Goal: Transaction & Acquisition: Purchase product/service

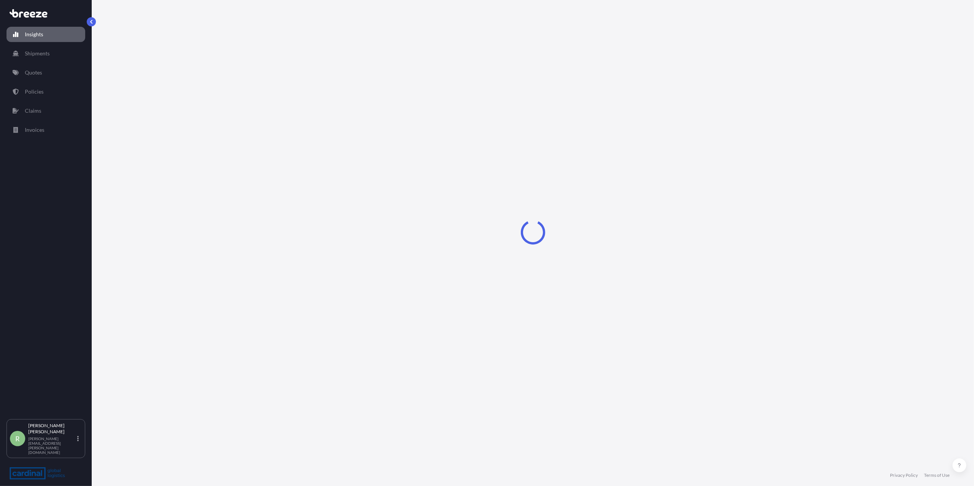
select select "2025"
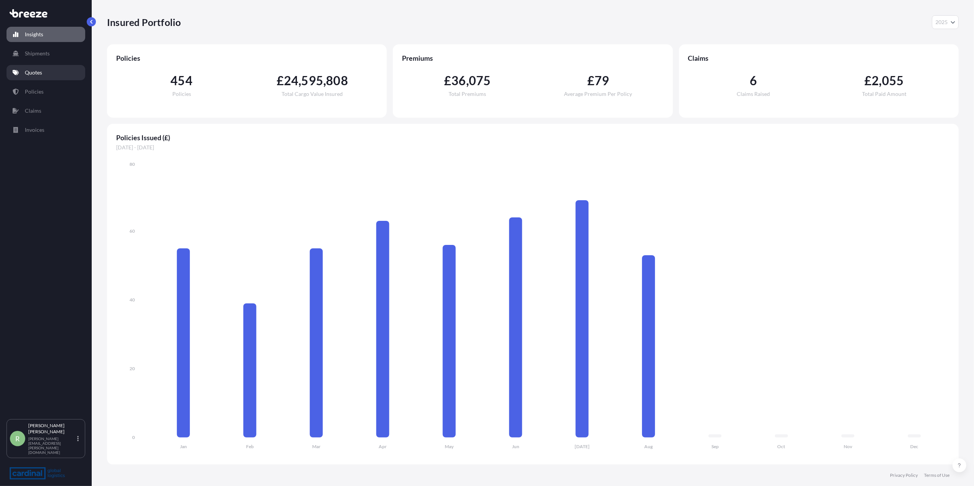
click at [55, 72] on link "Quotes" at bounding box center [45, 72] width 79 height 15
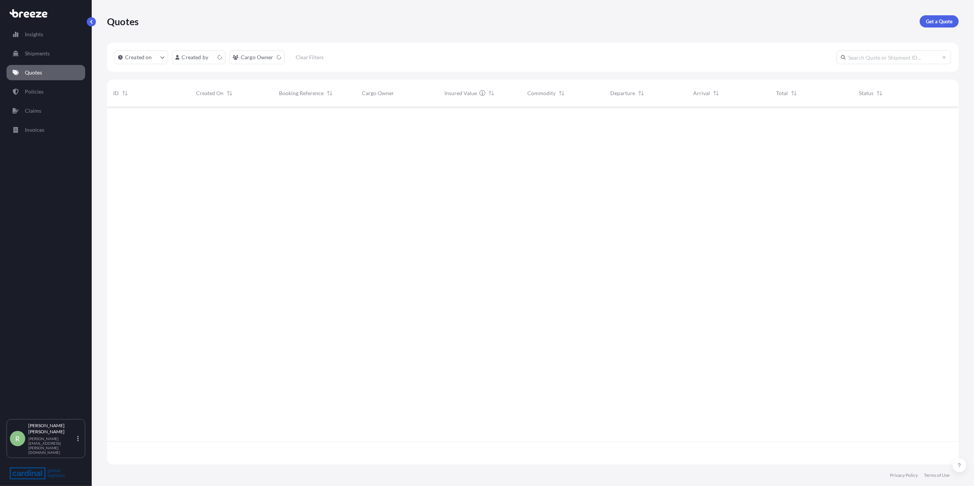
scroll to position [354, 844]
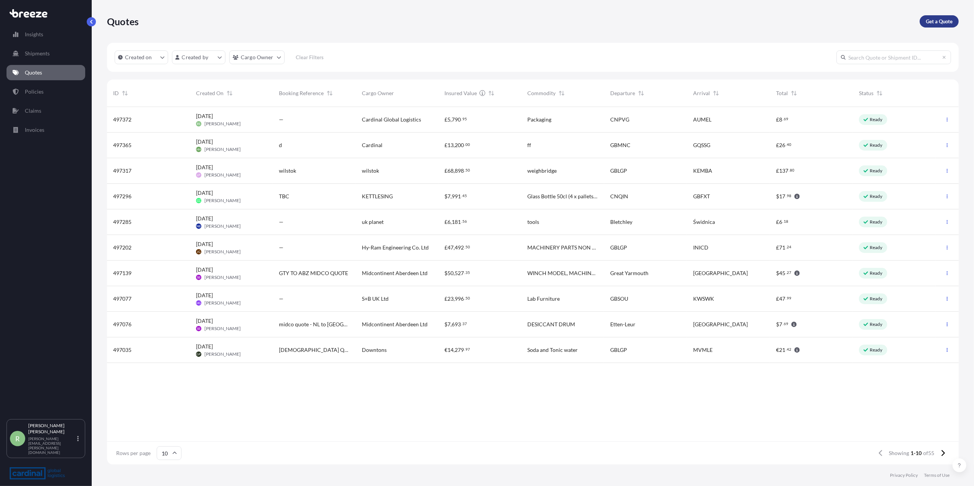
click at [937, 19] on p "Get a Quote" at bounding box center [939, 22] width 27 height 8
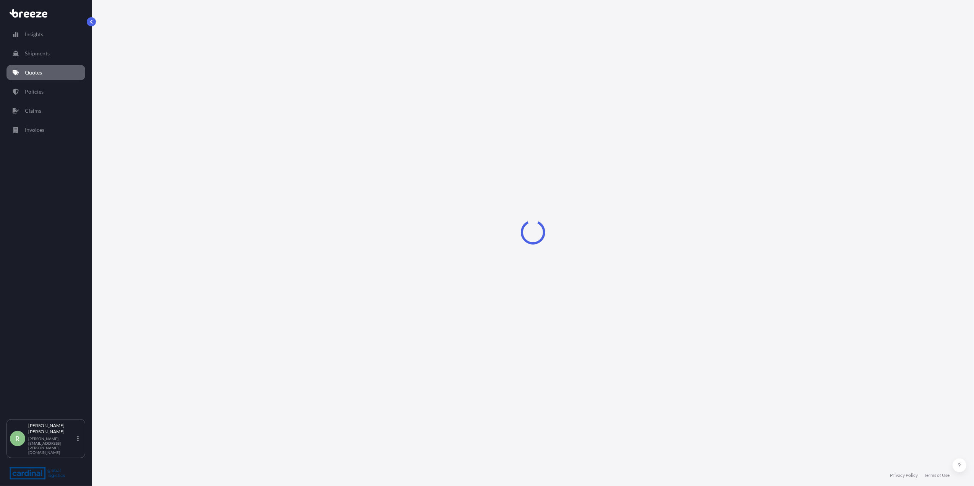
select select "Sea"
select select "1"
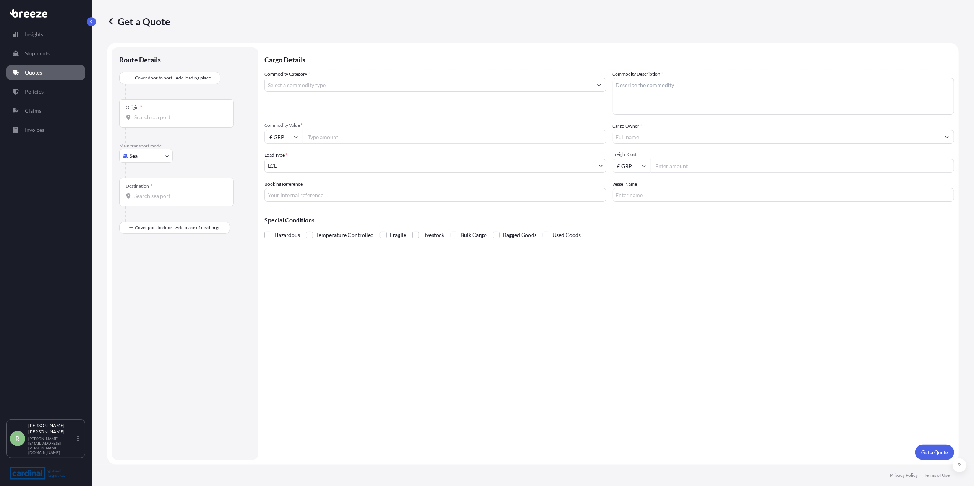
click at [143, 154] on body "Insights Shipments Quotes Policies Claims Invoices R [PERSON_NAME] Stuart [EMAI…" at bounding box center [487, 243] width 974 height 486
click at [140, 184] on div "Air" at bounding box center [145, 190] width 47 height 14
select select "Air"
click at [154, 115] on div "Origin *" at bounding box center [176, 116] width 115 height 28
click at [154, 117] on input "Origin *" at bounding box center [179, 121] width 90 height 8
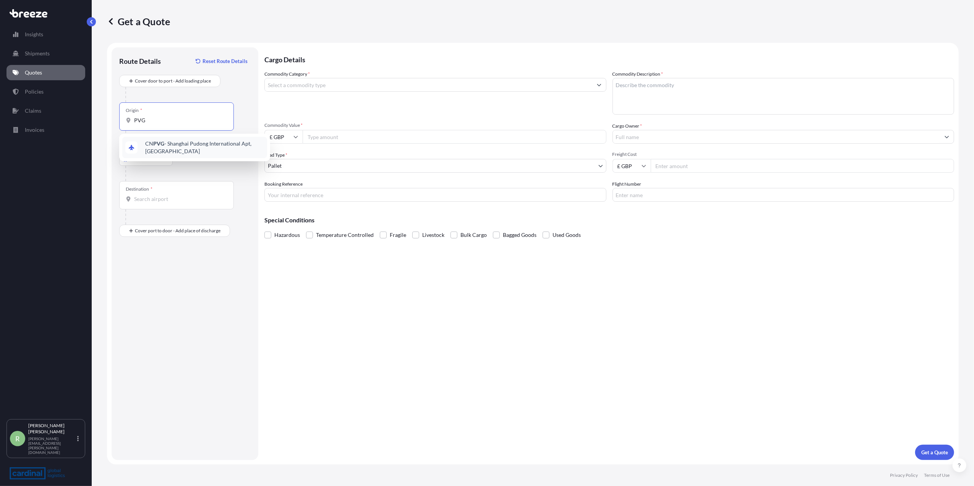
click at [153, 147] on span "CN PVG - Shanghai Pudong International Apt, [GEOGRAPHIC_DATA]" at bounding box center [204, 147] width 119 height 15
type input "CNPVG - Shanghai Pudong International Apt, [GEOGRAPHIC_DATA]"
click at [147, 198] on input "Destination *" at bounding box center [179, 199] width 90 height 8
type input "GBMNC / MAN - [GEOGRAPHIC_DATA], [GEOGRAPHIC_DATA]"
click at [683, 167] on input "Freight Cost" at bounding box center [803, 166] width 304 height 14
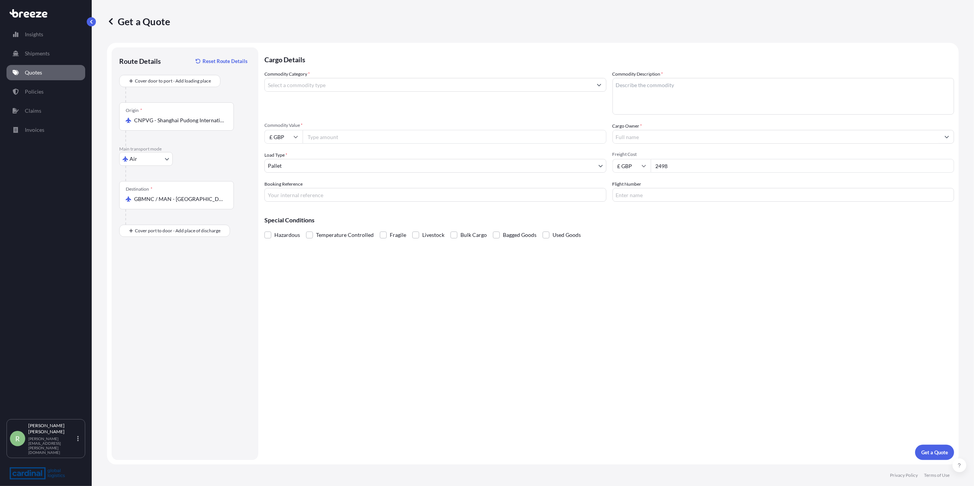
type input "2498"
click at [349, 140] on input "Commodity Value *" at bounding box center [455, 137] width 304 height 14
type input "135321"
click at [294, 138] on icon at bounding box center [296, 137] width 5 height 5
click at [284, 159] on div "€ EUR" at bounding box center [284, 158] width 32 height 15
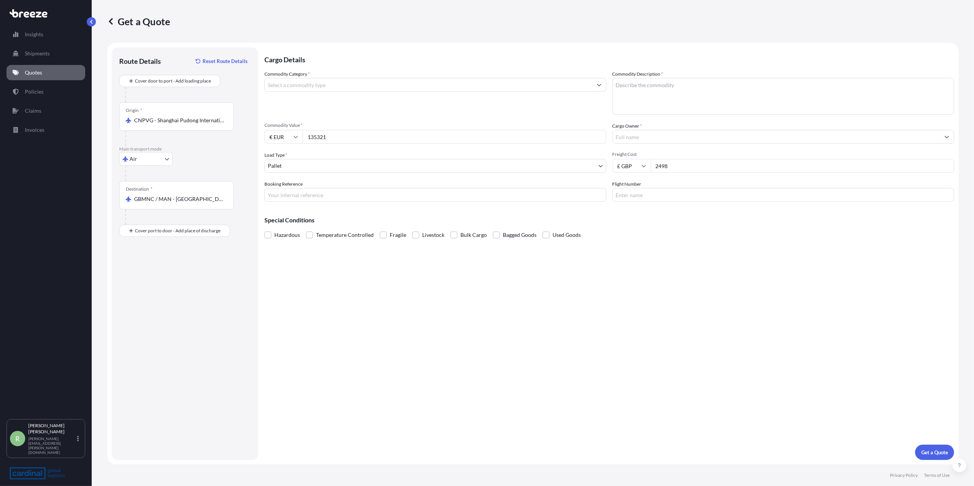
type input "€ EUR"
click at [304, 88] on input "Commodity Category *" at bounding box center [429, 85] width 328 height 14
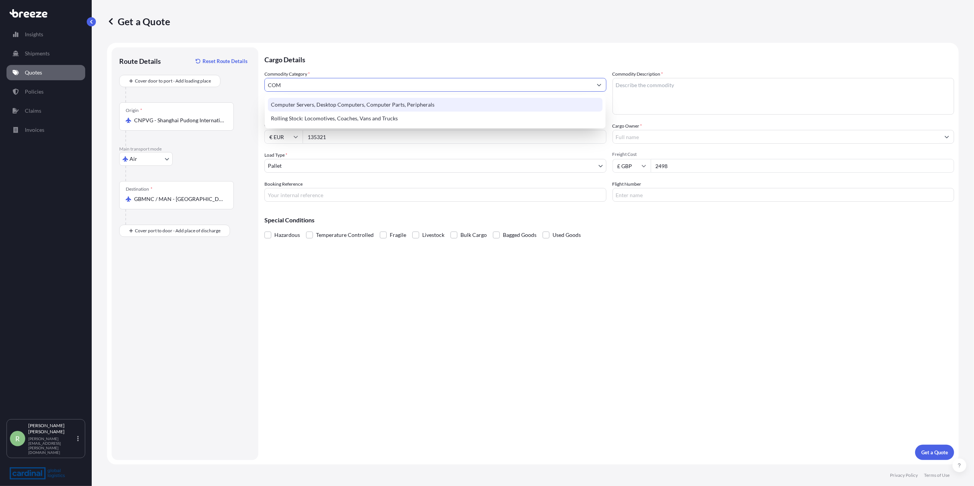
click at [308, 101] on div "Computer Servers, Desktop Computers, Computer Parts, Peripherals" at bounding box center [435, 105] width 335 height 14
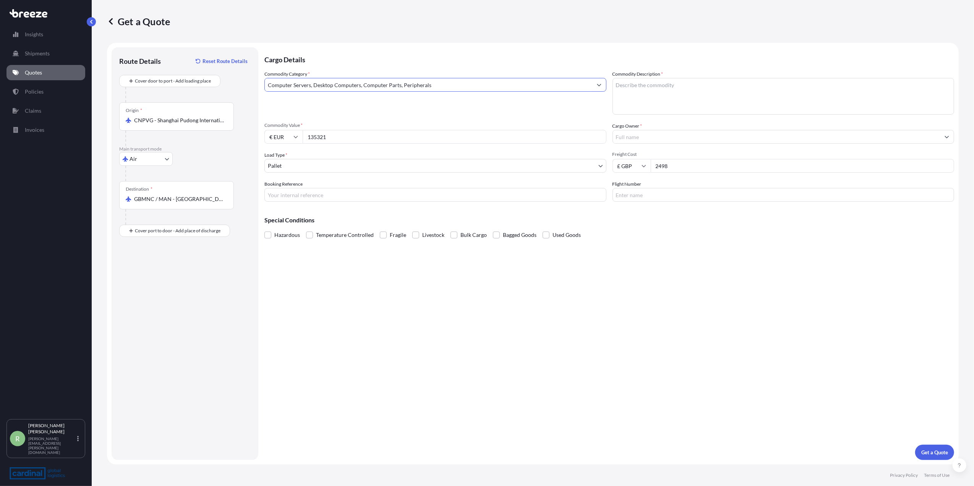
type input "Computer Servers, Desktop Computers, Computer Parts, Peripherals"
click at [659, 103] on textarea "Commodity Description *" at bounding box center [784, 96] width 342 height 37
type textarea "NOTEBOOKS"
click at [644, 138] on input "Cargo Owner *" at bounding box center [777, 137] width 328 height 14
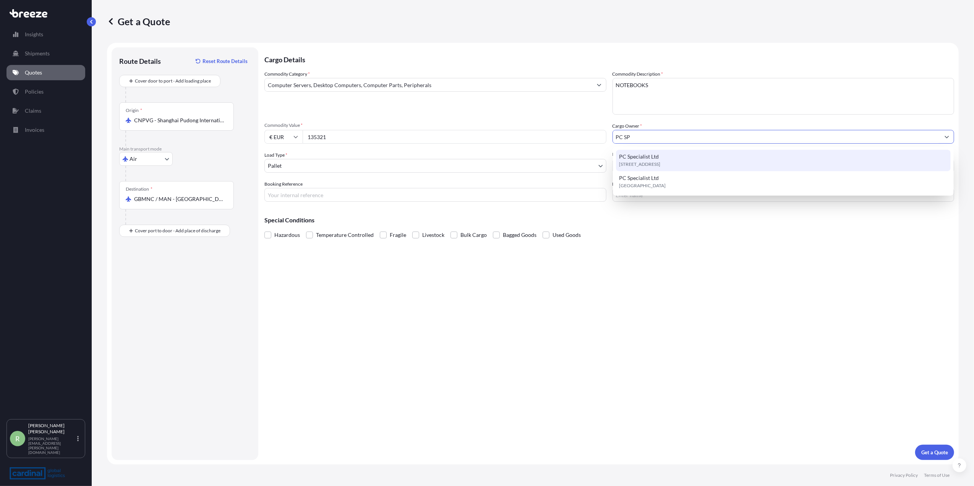
click at [644, 152] on div "PC Specialist Ltd [STREET_ADDRESS]" at bounding box center [783, 160] width 335 height 21
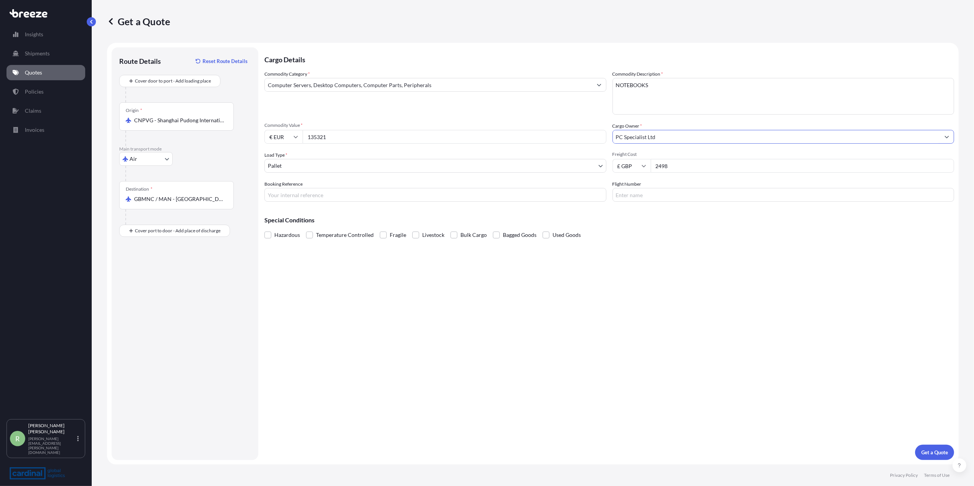
type input "PC Specialist Ltd"
click at [642, 199] on input "Flight Number" at bounding box center [784, 195] width 342 height 14
type input "SQ835"
drag, startPoint x: 342, startPoint y: 199, endPoint x: 294, endPoint y: 189, distance: 49.5
click at [342, 199] on input "Booking Reference" at bounding box center [435, 195] width 342 height 14
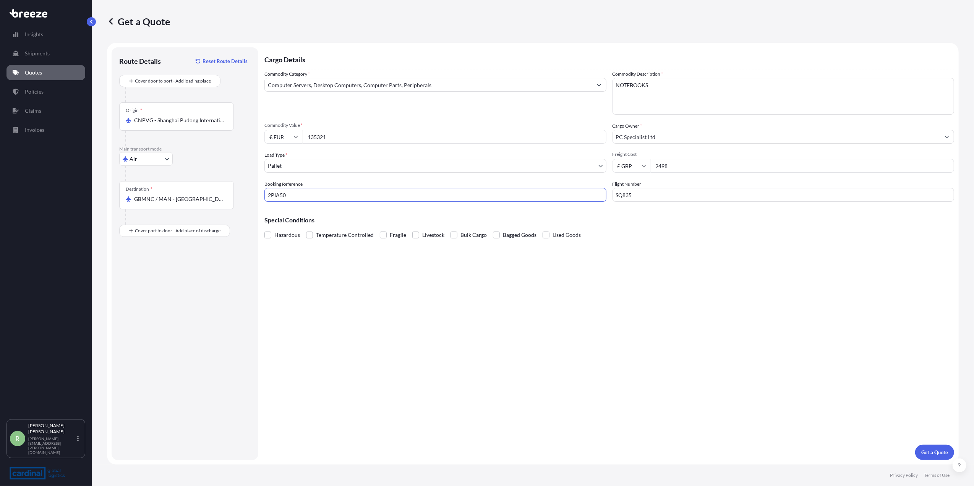
type input "2PIA50"
click at [688, 14] on div "Get a Quote" at bounding box center [533, 21] width 852 height 43
click at [664, 190] on input "SQ835" at bounding box center [784, 195] width 342 height 14
type input "SQ7557"
click at [399, 193] on input "2PIA50" at bounding box center [435, 195] width 342 height 14
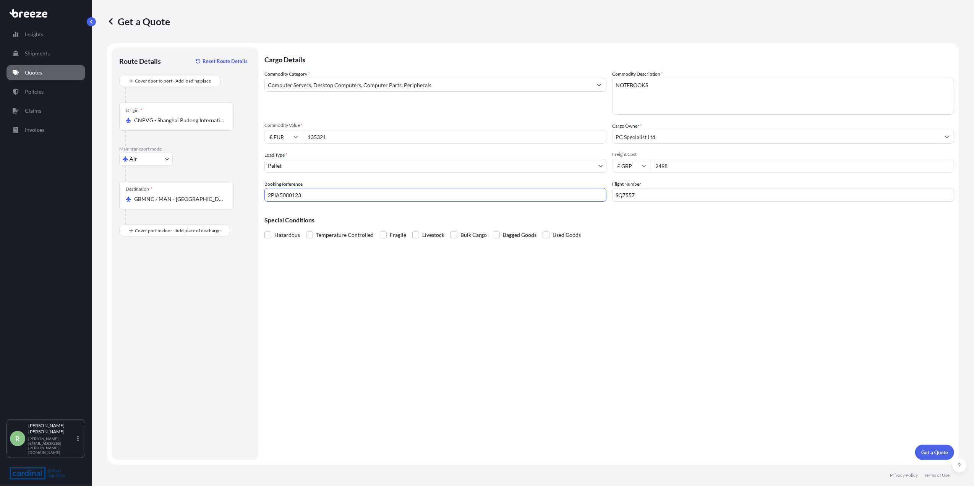
type input "2PIA5080123"
click at [937, 450] on p "Get a Quote" at bounding box center [935, 453] width 27 height 8
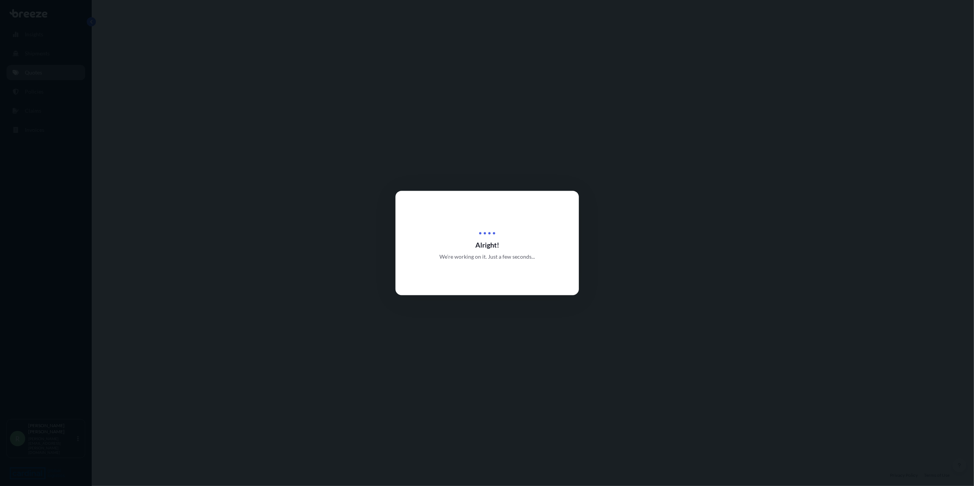
select select "Air"
select select "1"
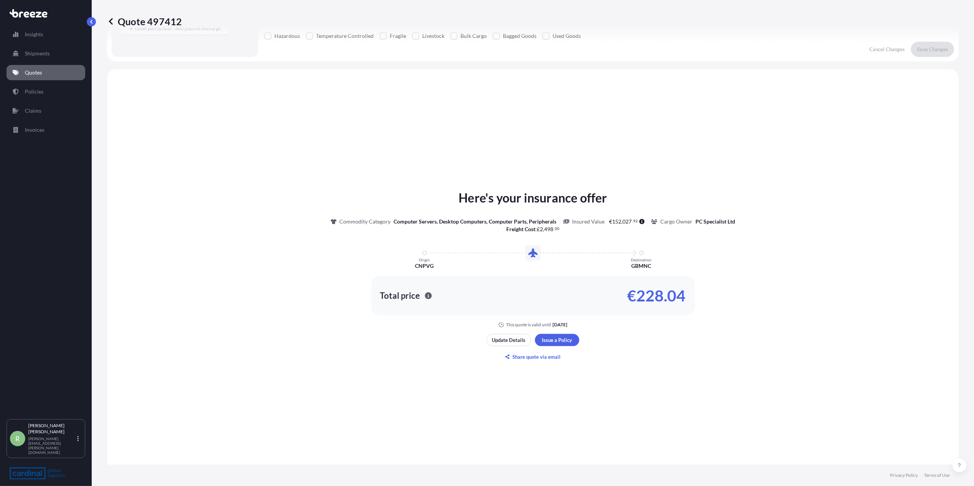
scroll to position [226, 0]
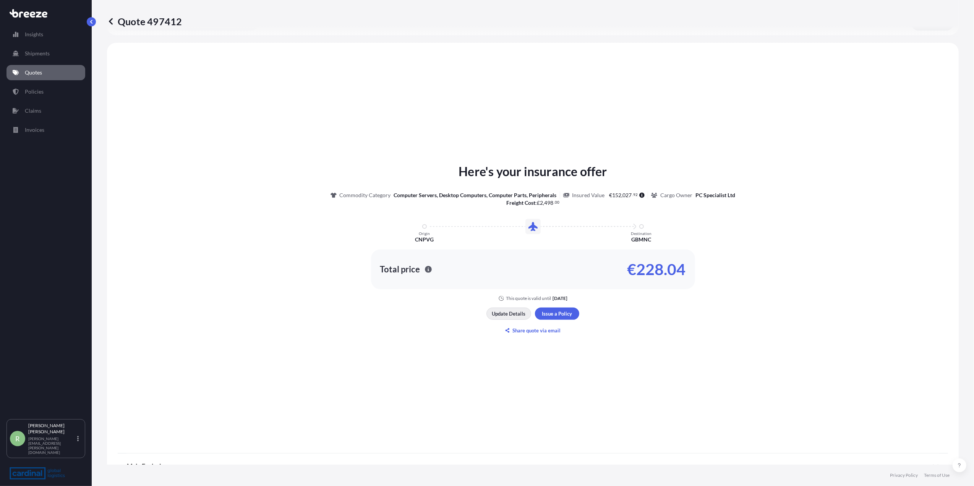
click at [511, 315] on p "Update Details" at bounding box center [509, 314] width 34 height 8
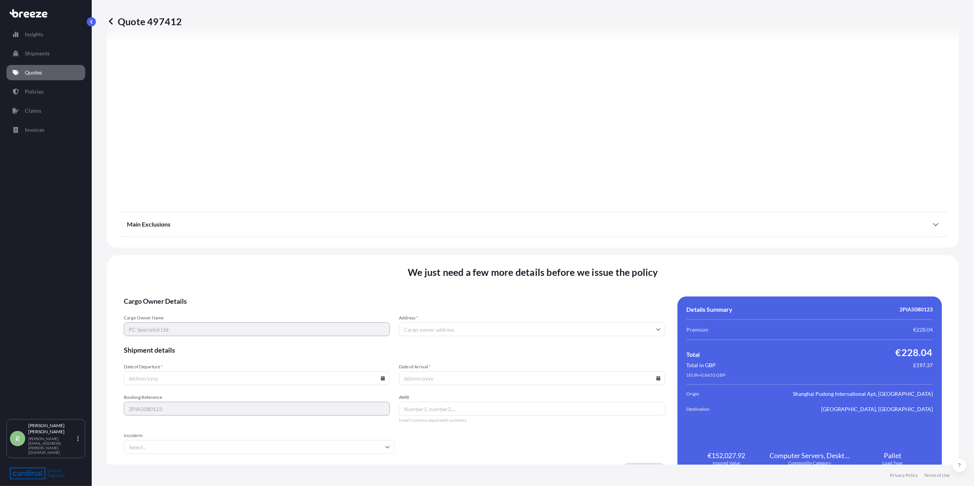
scroll to position [727, 0]
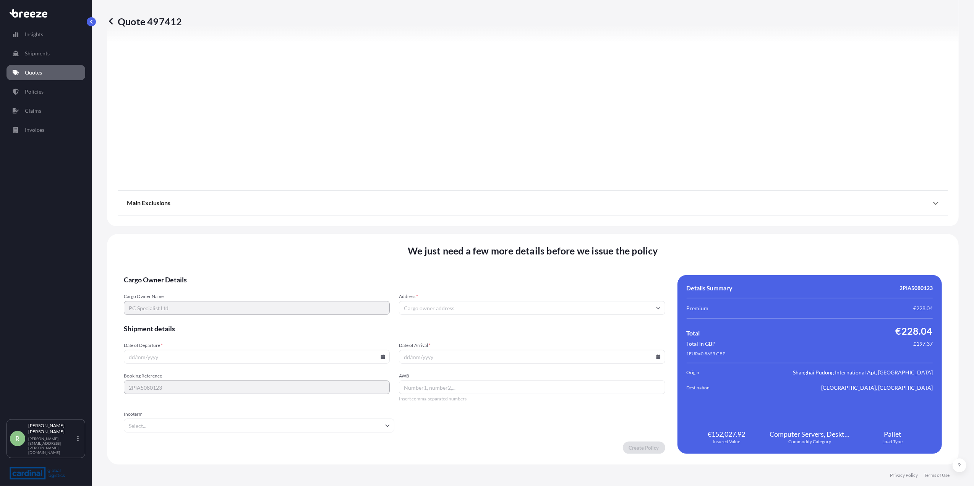
click at [442, 349] on div "Date of Arrival *" at bounding box center [532, 352] width 266 height 21
click at [443, 352] on input "Date of Arrival *" at bounding box center [532, 357] width 266 height 14
click at [656, 357] on icon at bounding box center [658, 357] width 4 height 5
click at [493, 317] on button "26" at bounding box center [493, 318] width 12 height 12
type input "[DATE]"
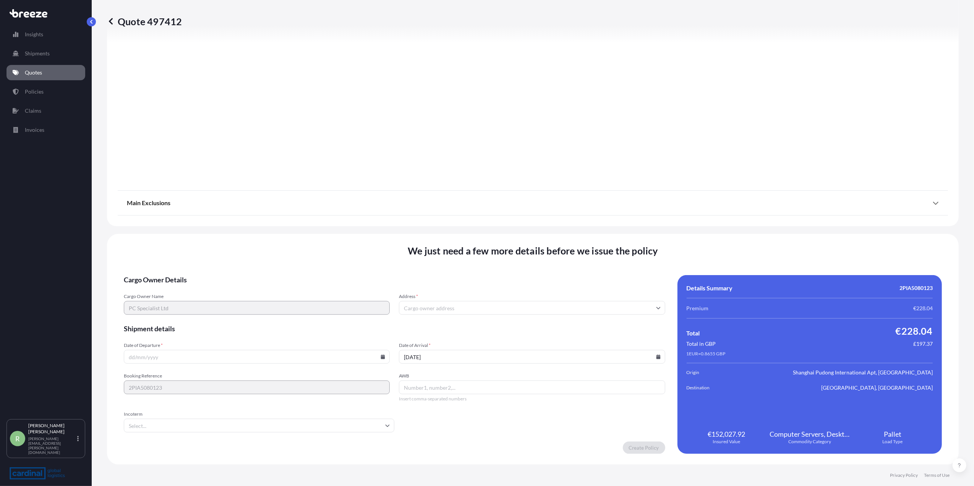
click at [408, 393] on input "AWB" at bounding box center [532, 388] width 266 height 14
paste input "61846716305"
type input "61846716305"
click at [382, 357] on icon at bounding box center [383, 357] width 4 height 5
click at [294, 303] on button "23" at bounding box center [292, 303] width 12 height 12
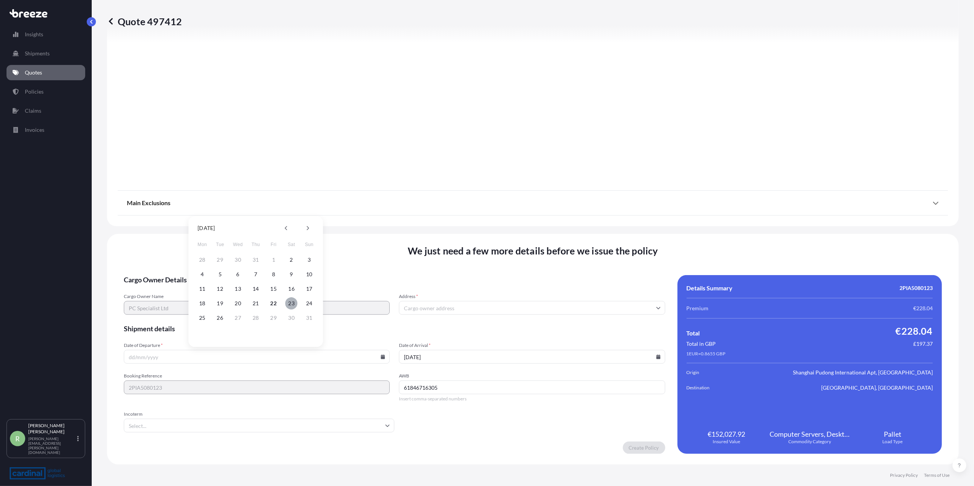
type input "[DATE]"
click at [191, 422] on input "Incoterm" at bounding box center [259, 426] width 271 height 14
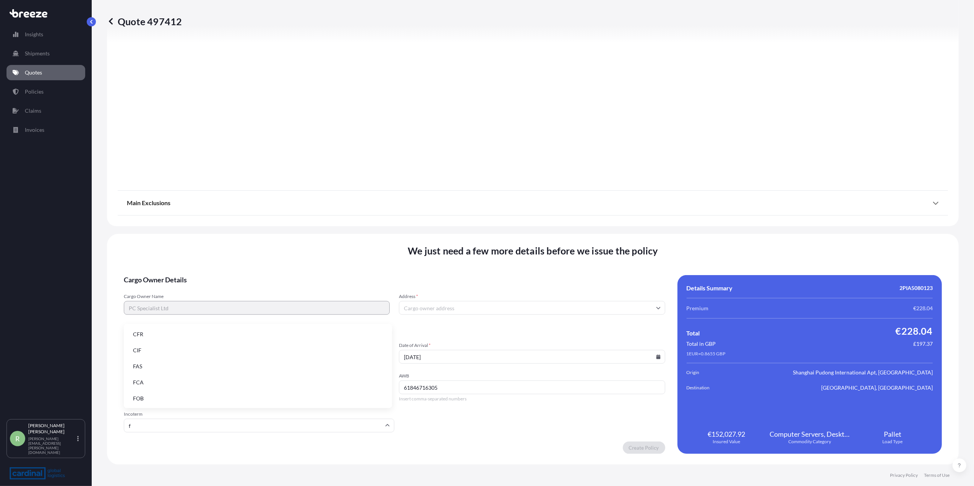
type input "fo"
click at [149, 440] on li "FOB" at bounding box center [258, 446] width 262 height 15
click at [461, 361] on input "[DATE]" at bounding box center [532, 357] width 266 height 14
click at [453, 386] on input "61846716305" at bounding box center [532, 388] width 266 height 14
click at [470, 304] on input "Address *" at bounding box center [532, 308] width 266 height 14
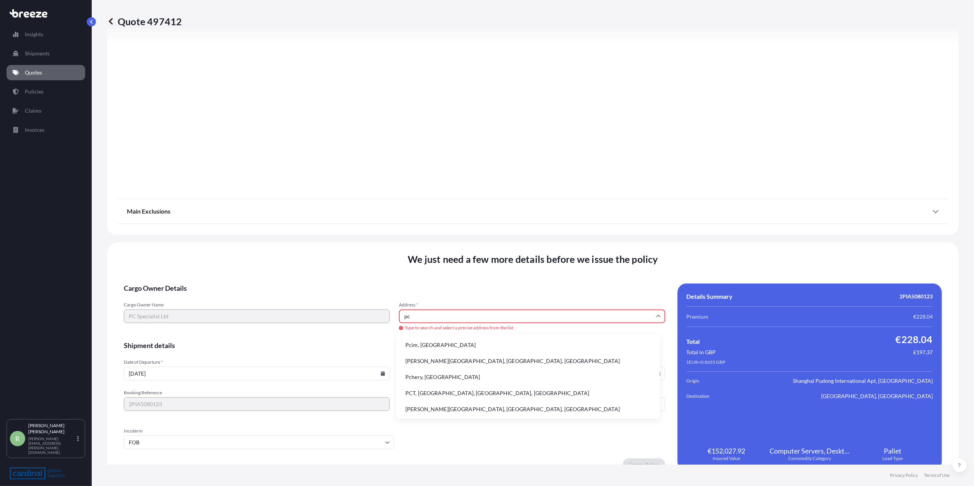
type input "p"
click at [448, 346] on li "Wakefield WF4, [GEOGRAPHIC_DATA]" at bounding box center [528, 345] width 258 height 15
type input "Wakefield WF4, [GEOGRAPHIC_DATA]"
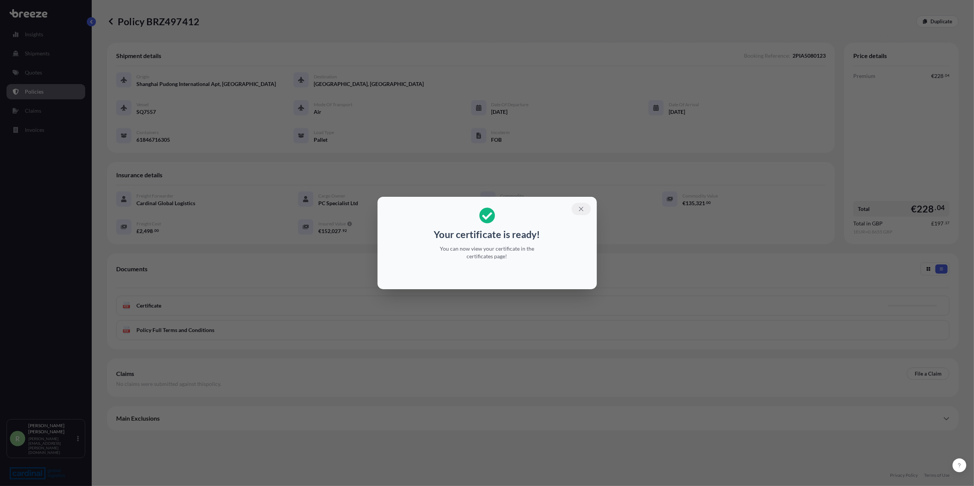
click at [584, 213] on button "button" at bounding box center [581, 209] width 19 height 12
